Goal: Information Seeking & Learning: Check status

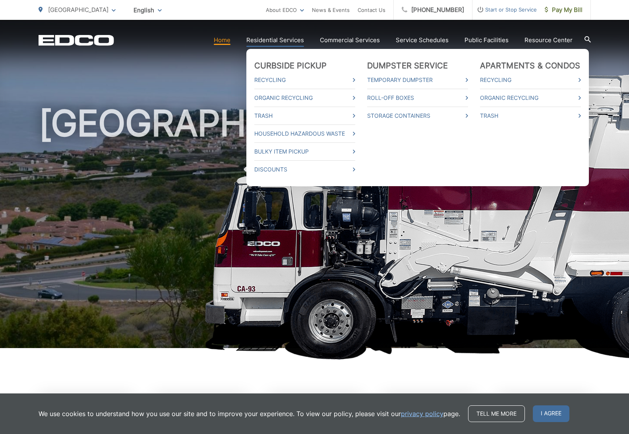
click at [287, 43] on link "Residential Services" at bounding box center [275, 40] width 58 height 10
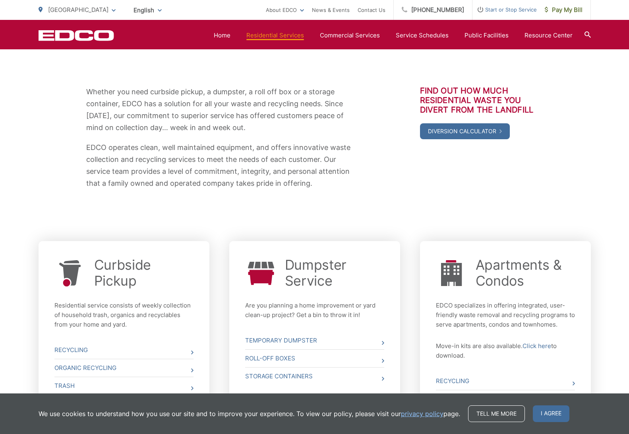
scroll to position [248, 0]
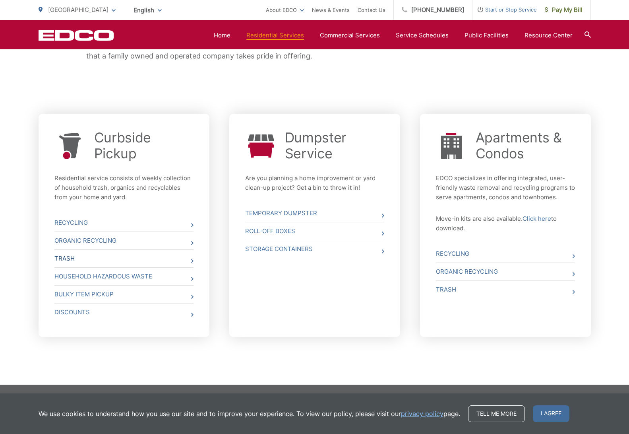
click at [191, 259] on icon at bounding box center [192, 261] width 2 height 4
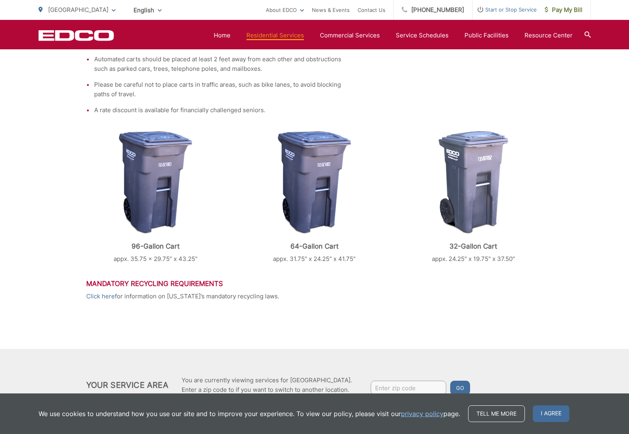
scroll to position [312, 0]
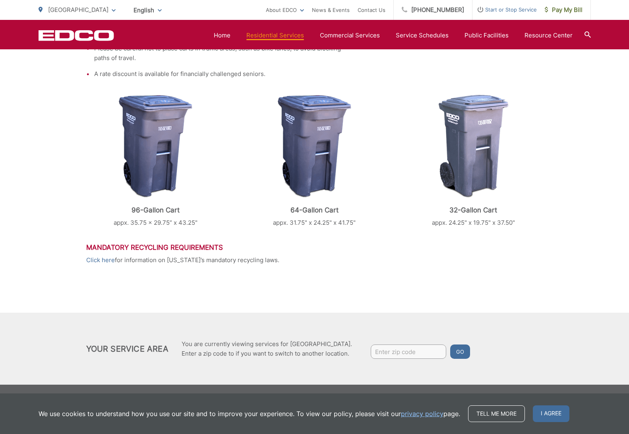
click at [400, 353] on input "Enter zip code" at bounding box center [409, 351] width 76 height 14
type input "90275"
click at [465, 351] on button "Go" at bounding box center [460, 351] width 20 height 14
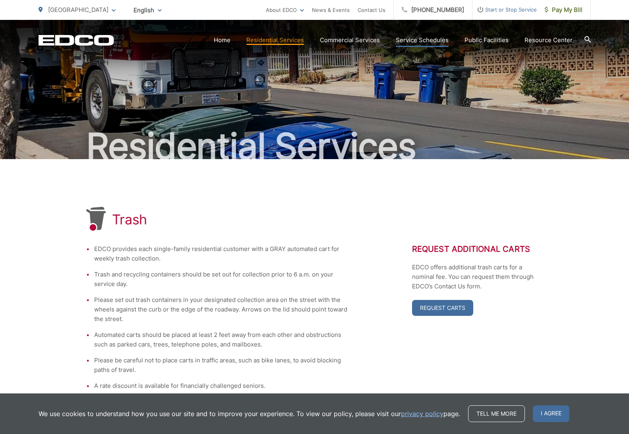
click at [426, 42] on link "Service Schedules" at bounding box center [422, 40] width 53 height 10
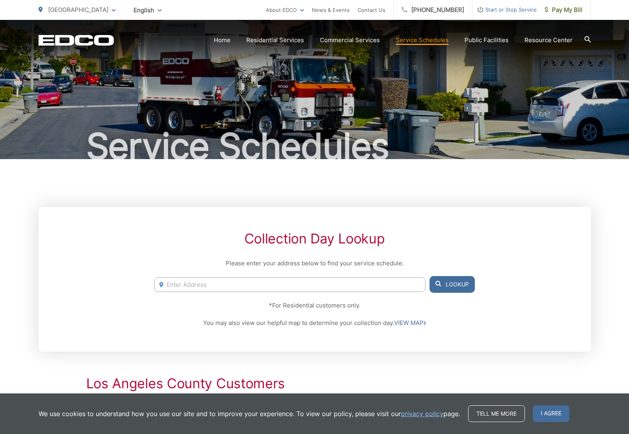
click at [175, 281] on input "Enter Address" at bounding box center [289, 284] width 271 height 15
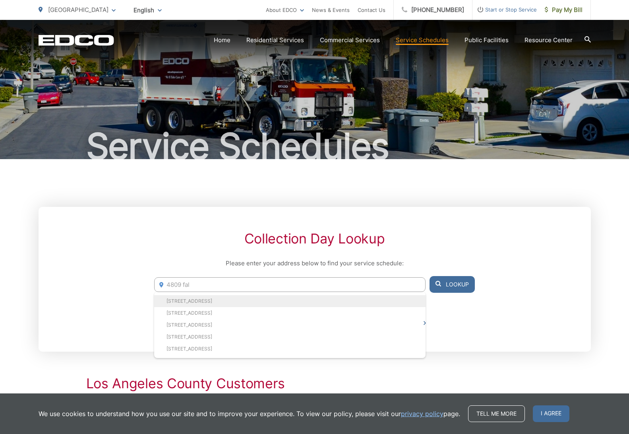
click at [184, 297] on li "[STREET_ADDRESS]" at bounding box center [289, 301] width 271 height 12
type input "[STREET_ADDRESS]"
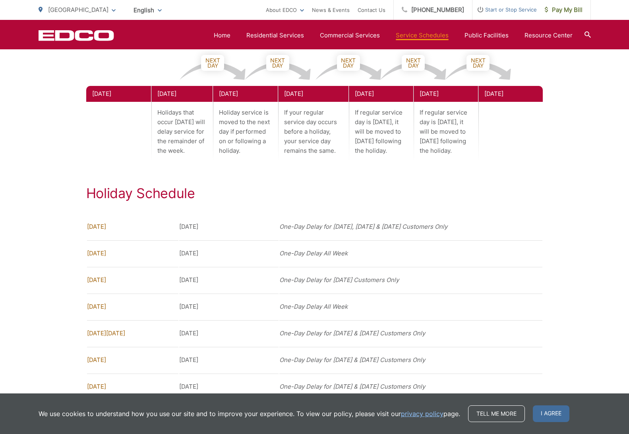
scroll to position [522, 0]
